Goal: Check status: Check status

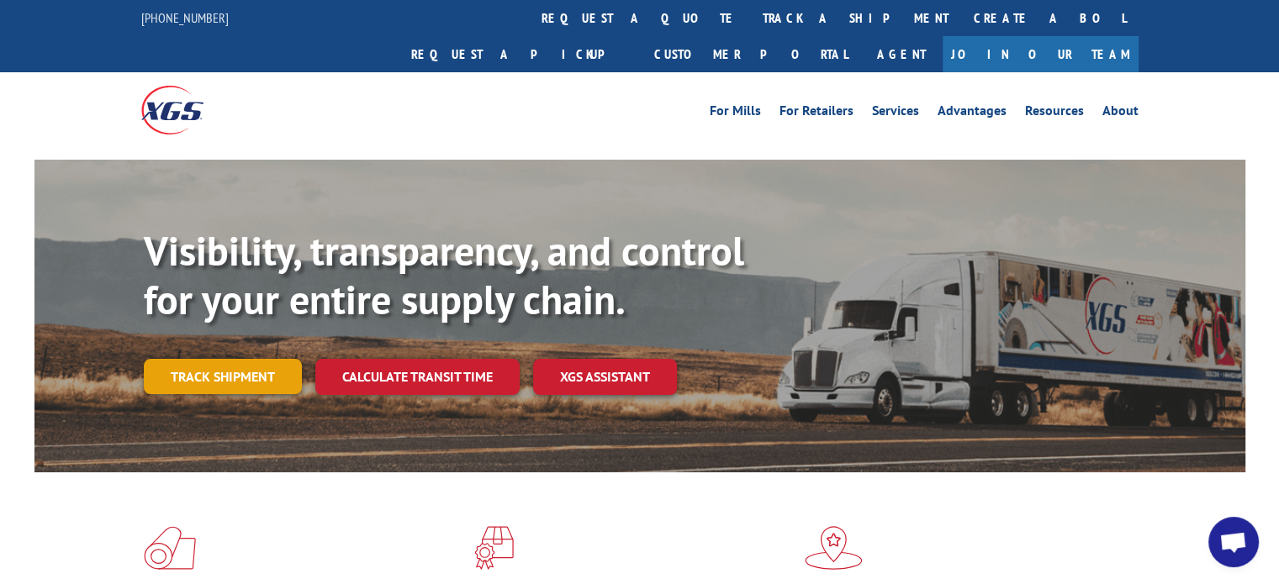
click at [229, 359] on link "Track shipment" at bounding box center [223, 376] width 158 height 35
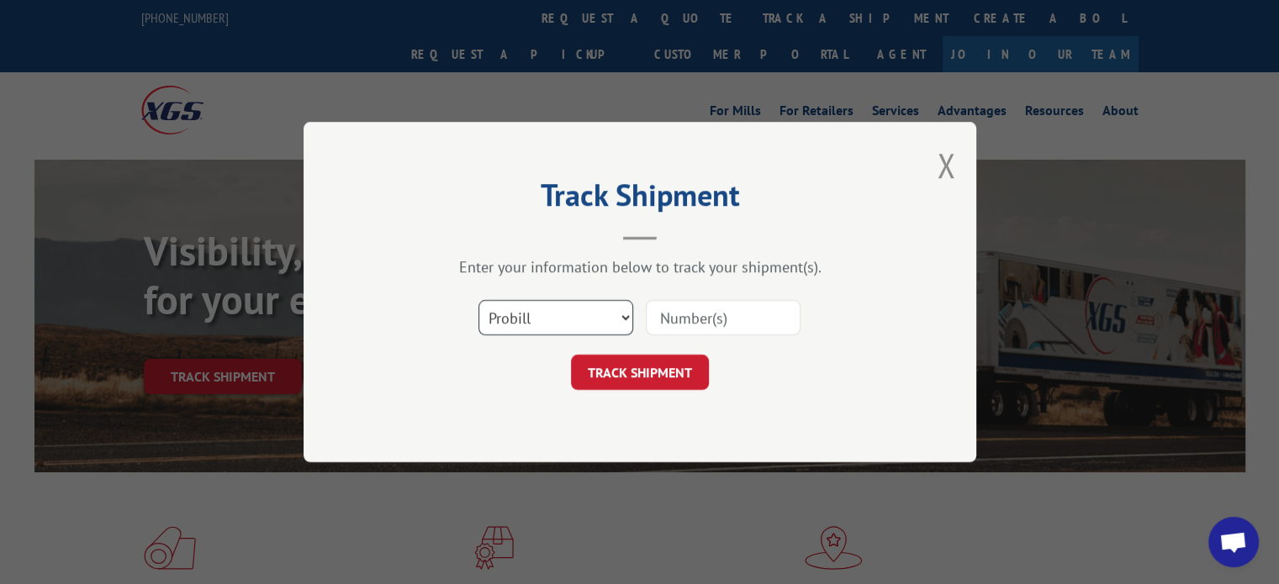
click at [578, 310] on select "Select category... Probill BOL PO" at bounding box center [555, 317] width 155 height 35
select select "bol"
click at [478, 300] on select "Select category... Probill BOL PO" at bounding box center [555, 317] width 155 height 35
click at [709, 312] on input at bounding box center [723, 317] width 155 height 35
paste input "2846430"
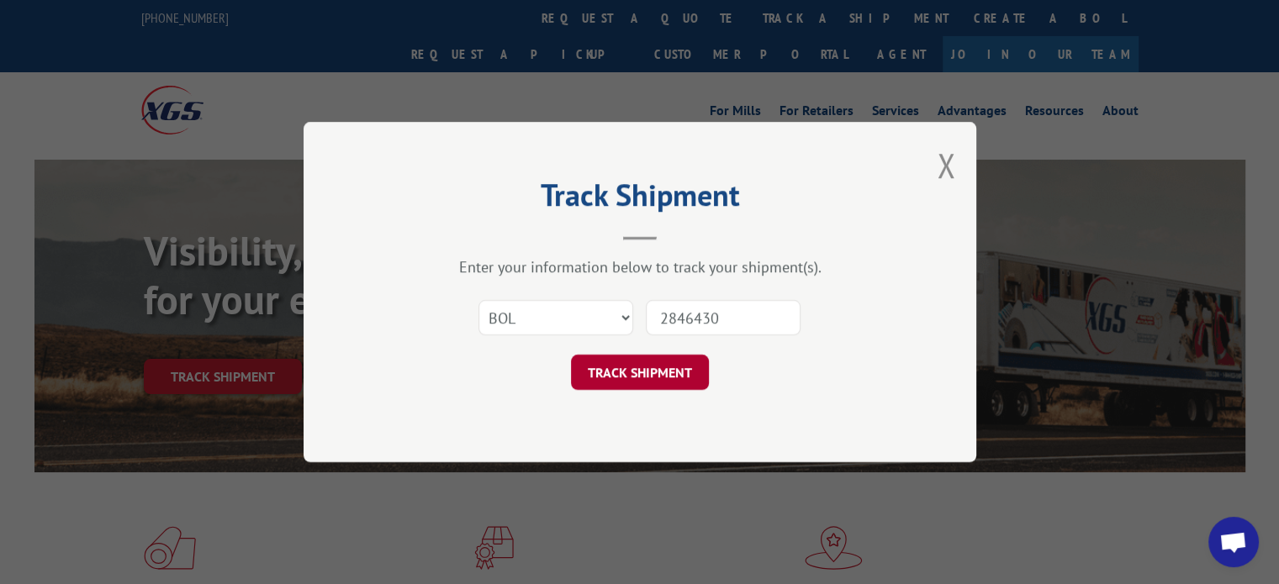
type input "2846430"
click at [661, 369] on button "TRACK SHIPMENT" at bounding box center [640, 372] width 138 height 35
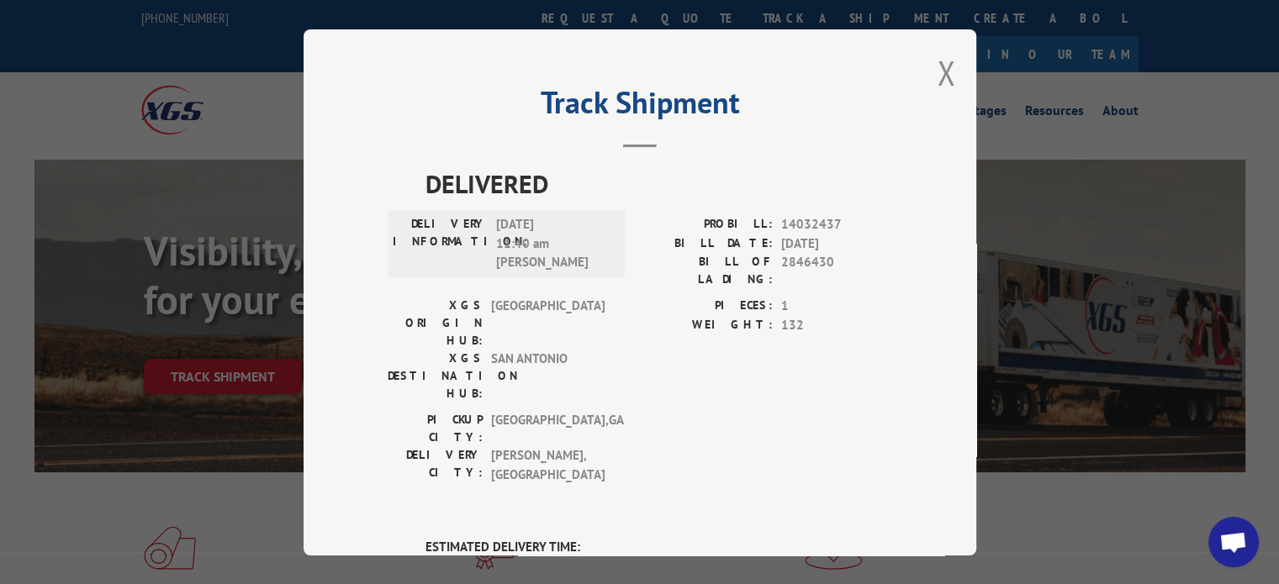
click at [929, 77] on div "Track Shipment DELIVERED DELIVERY INFORMATION: [DATE] 11:40 am [PERSON_NAME]: 1…" at bounding box center [640, 292] width 673 height 526
click at [943, 70] on button "Close modal" at bounding box center [946, 72] width 18 height 45
